Goal: Complete application form

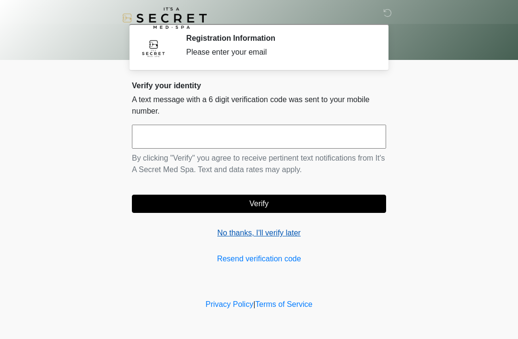
click at [242, 227] on link "No thanks, I'll verify later" at bounding box center [259, 233] width 254 height 12
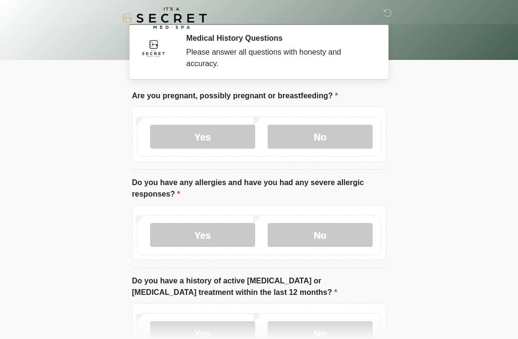
click at [49, 173] on body "‎ ‎ Medical History Questions Please answer all questions with honesty and accu…" at bounding box center [259, 169] width 518 height 339
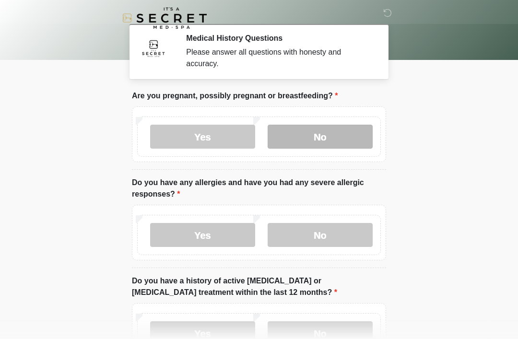
click at [332, 144] on label "No" at bounding box center [320, 137] width 105 height 24
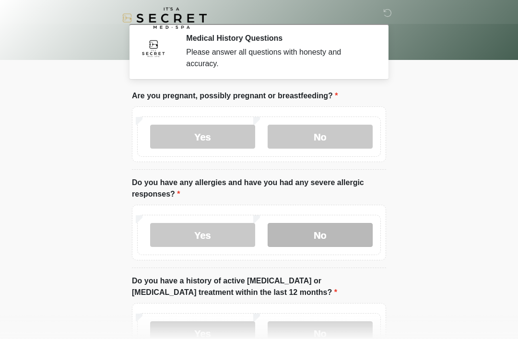
click at [328, 238] on label "No" at bounding box center [320, 235] width 105 height 24
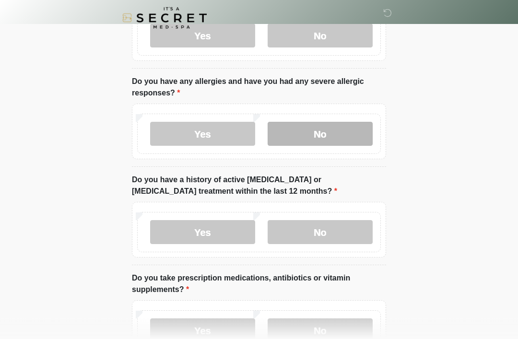
scroll to position [101, 0]
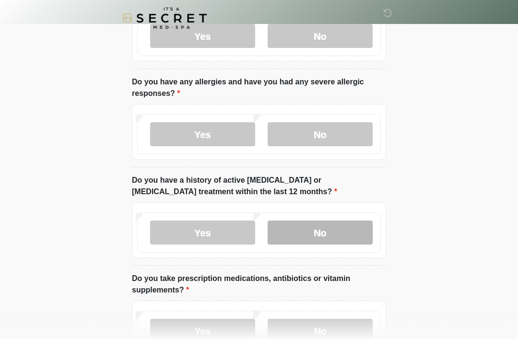
click at [346, 231] on label "No" at bounding box center [320, 233] width 105 height 24
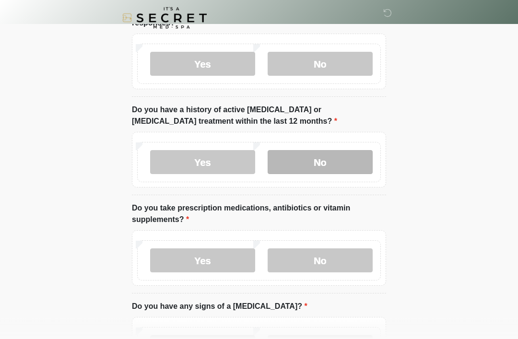
scroll to position [171, 0]
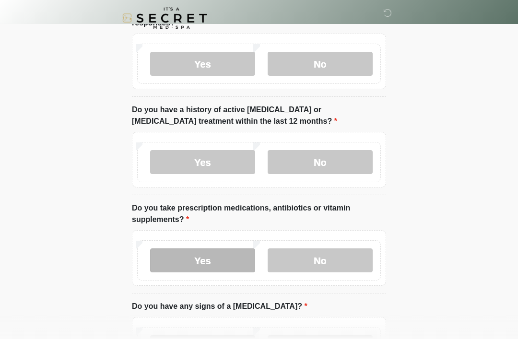
click at [219, 266] on label "Yes" at bounding box center [202, 261] width 105 height 24
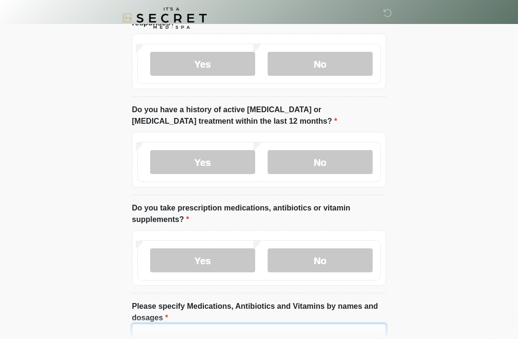
click at [217, 329] on textarea "Please specify Medications, Antibiotics and Vitamins by names and dosages" at bounding box center [259, 344] width 254 height 41
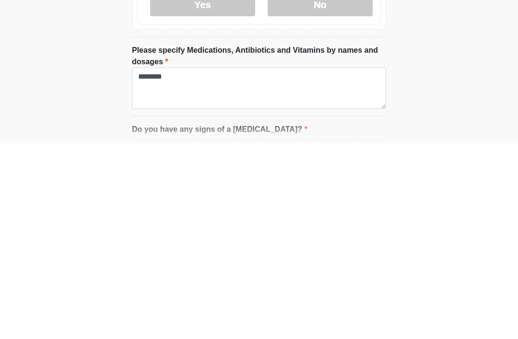
scroll to position [428, 0]
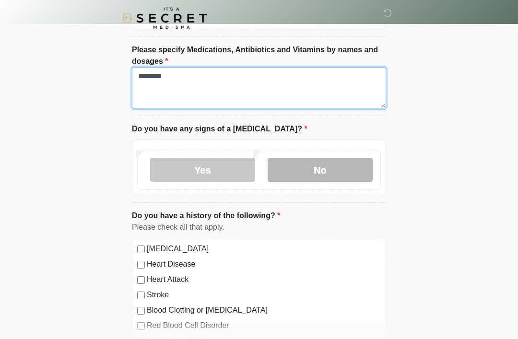
type textarea "********"
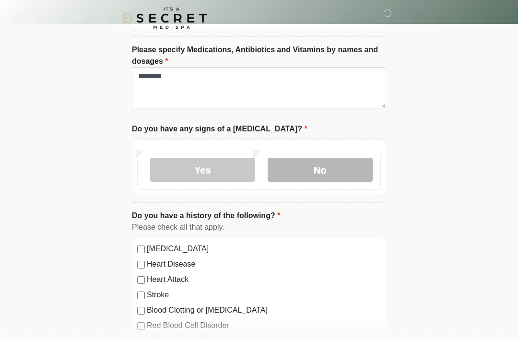
click at [350, 168] on label "No" at bounding box center [320, 170] width 105 height 24
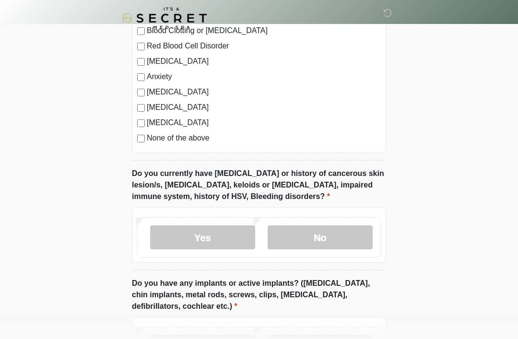
scroll to position [761, 0]
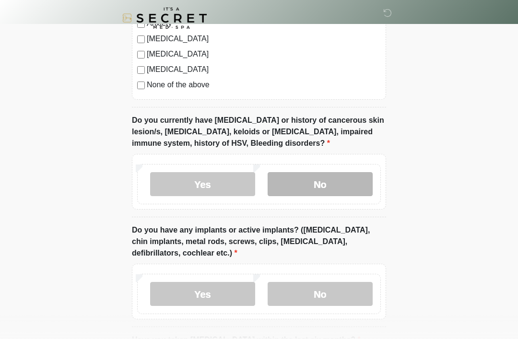
click at [341, 186] on label "No" at bounding box center [320, 184] width 105 height 24
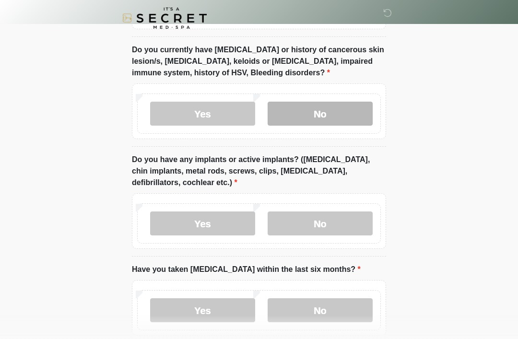
scroll to position [840, 0]
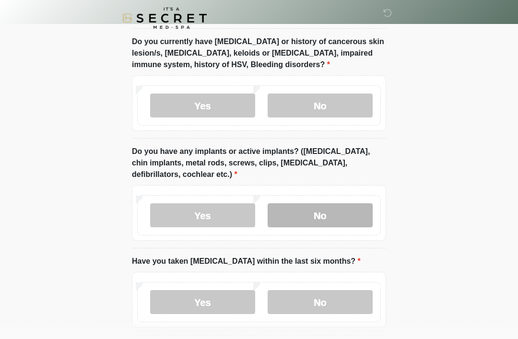
click at [346, 203] on label "No" at bounding box center [320, 215] width 105 height 24
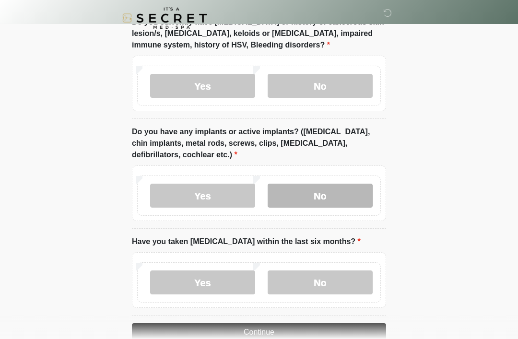
scroll to position [881, 0]
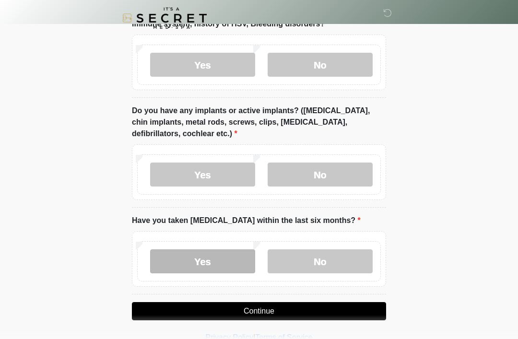
click at [212, 260] on label "Yes" at bounding box center [202, 262] width 105 height 24
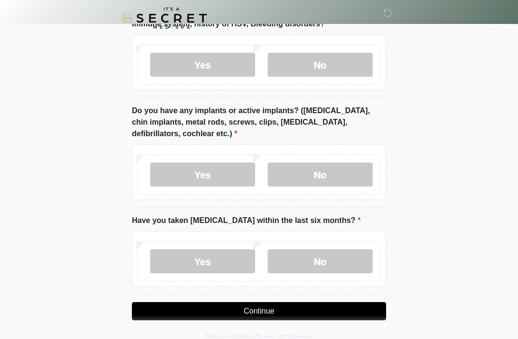
click at [234, 312] on button "Continue" at bounding box center [259, 311] width 254 height 18
click at [233, 308] on button "Continue" at bounding box center [259, 311] width 254 height 18
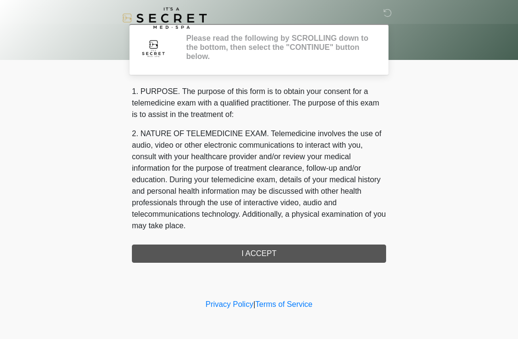
scroll to position [0, 0]
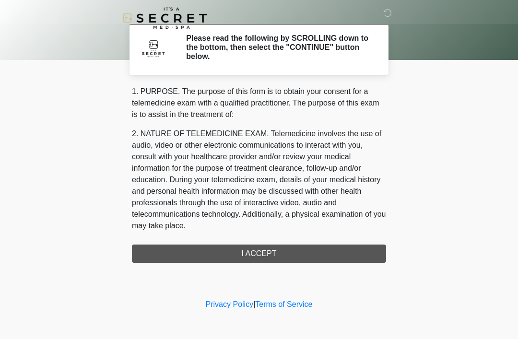
click at [266, 266] on div "‎ ‎ Please read the following by SCROLLING down to the bottom, then select the …" at bounding box center [259, 149] width 288 height 278
click at [268, 256] on div "1. PURPOSE. The purpose of this form is to obtain your consent for a telemedici…" at bounding box center [259, 174] width 254 height 177
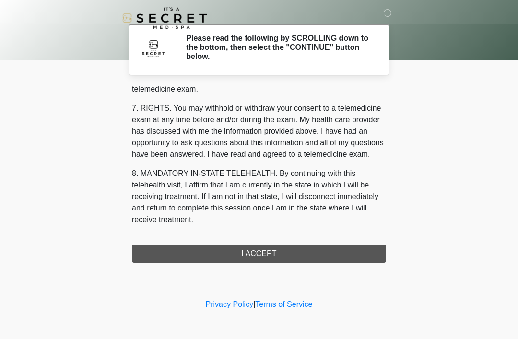
scroll to position [409, 0]
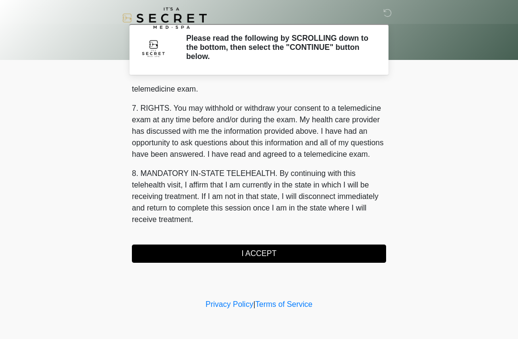
click at [178, 256] on button "I ACCEPT" at bounding box center [259, 254] width 254 height 18
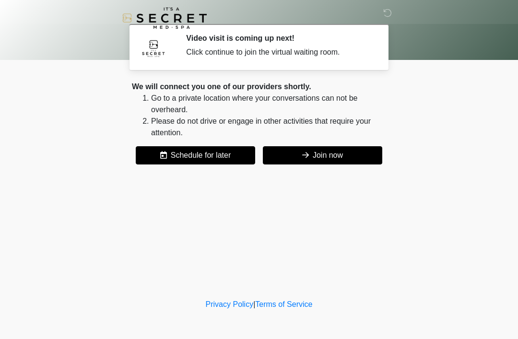
click at [307, 151] on button "Join now" at bounding box center [322, 155] width 119 height 18
